Goal: Information Seeking & Learning: Learn about a topic

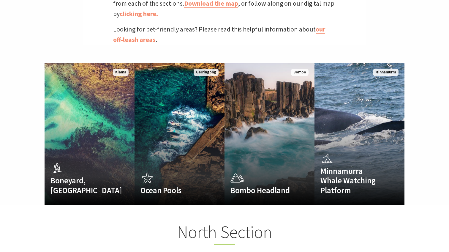
scroll to position [351, 0]
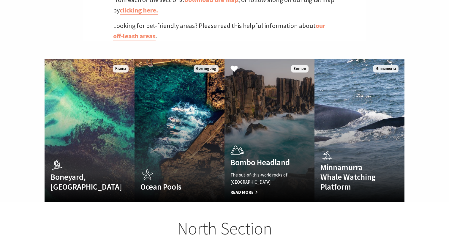
click at [242, 189] on span "Read More" at bounding box center [262, 192] width 65 height 7
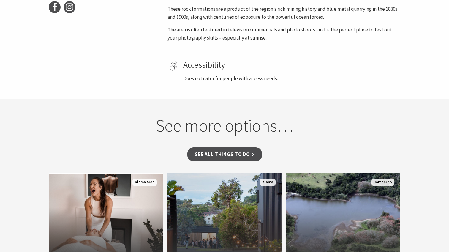
scroll to position [186, 0]
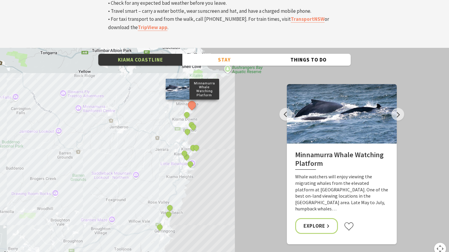
scroll to position [2042, 0]
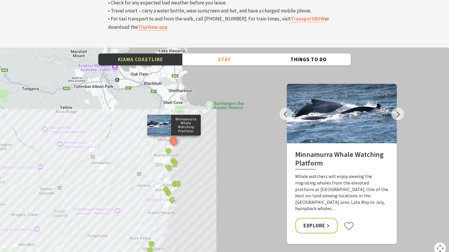
drag, startPoint x: 161, startPoint y: 105, endPoint x: 143, endPoint y: 142, distance: 41.4
click at [143, 142] on div "Minnamurra Whale Watching Platform Gerringong Whale Watching Platform Werri Lag…" at bounding box center [224, 155] width 449 height 214
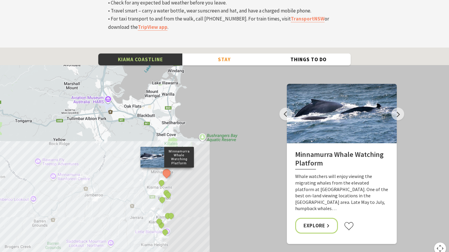
drag, startPoint x: 128, startPoint y: 103, endPoint x: 116, endPoint y: 138, distance: 37.7
click at [116, 138] on div "Minnamurra Whale Watching Platform Gerringong Whale Watching Platform Werri Lag…" at bounding box center [224, 155] width 449 height 214
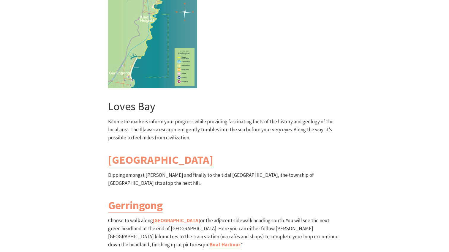
scroll to position [1644, 0]
